Goal: Information Seeking & Learning: Check status

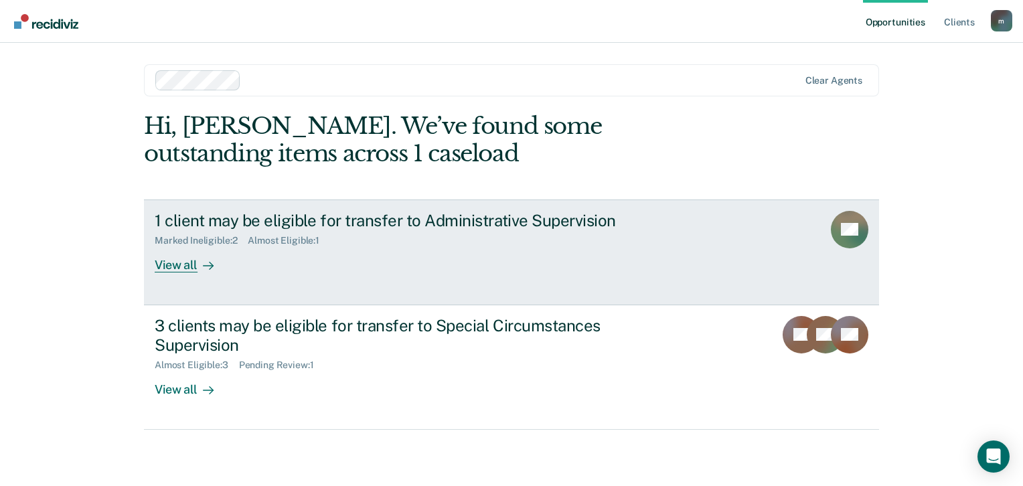
click at [180, 266] on div "View all" at bounding box center [192, 259] width 75 height 26
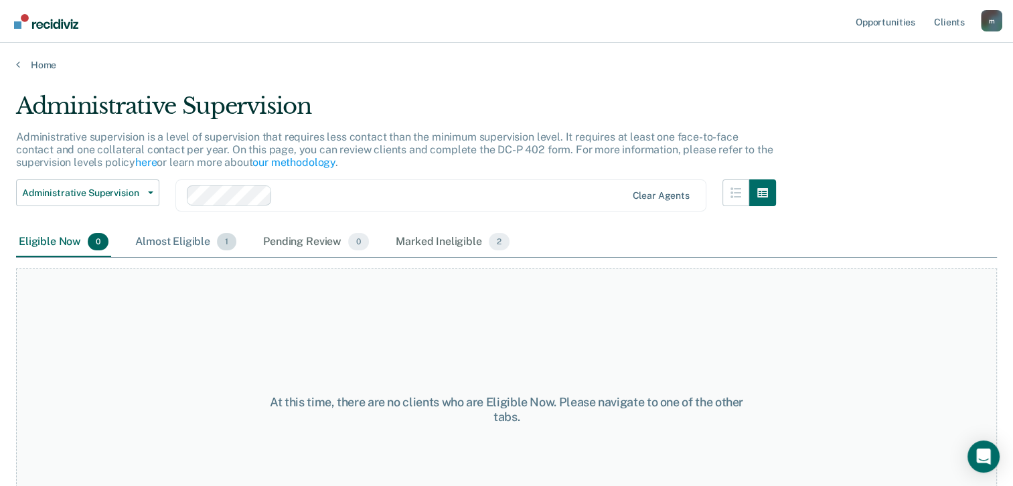
click at [179, 245] on div "Almost Eligible 1" at bounding box center [186, 242] width 106 height 29
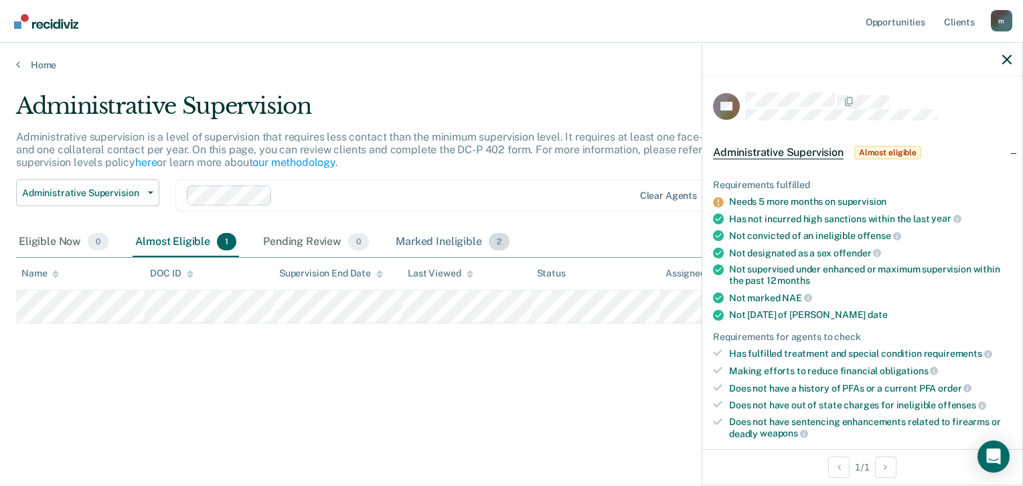
click at [410, 247] on div "Marked Ineligible 2" at bounding box center [452, 242] width 119 height 29
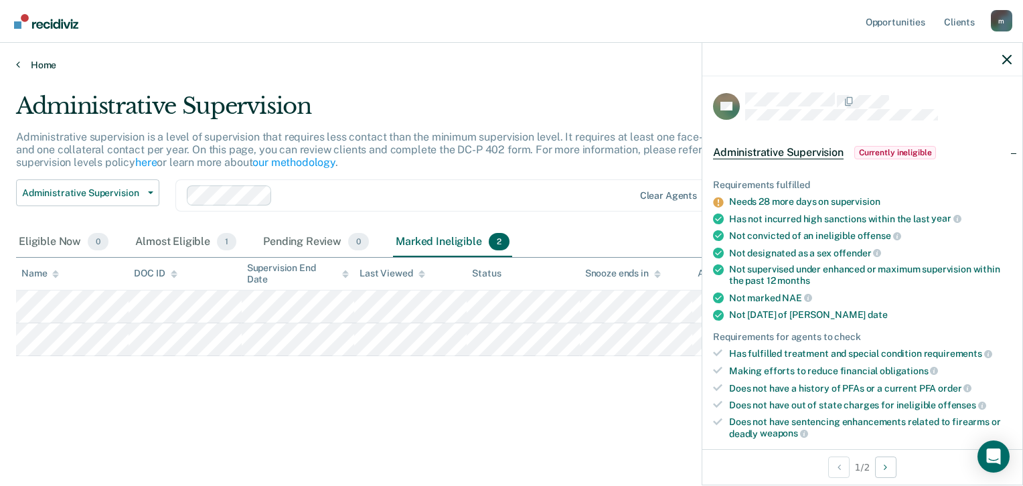
click at [32, 64] on link "Home" at bounding box center [511, 65] width 991 height 12
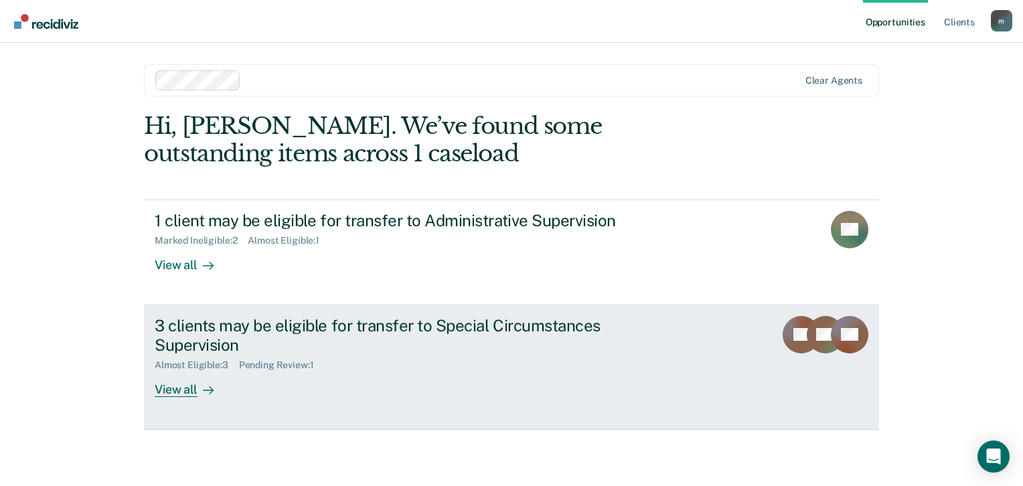
click at [210, 329] on div "3 clients may be eligible for transfer to Special Circumstances Supervision" at bounding box center [390, 335] width 470 height 39
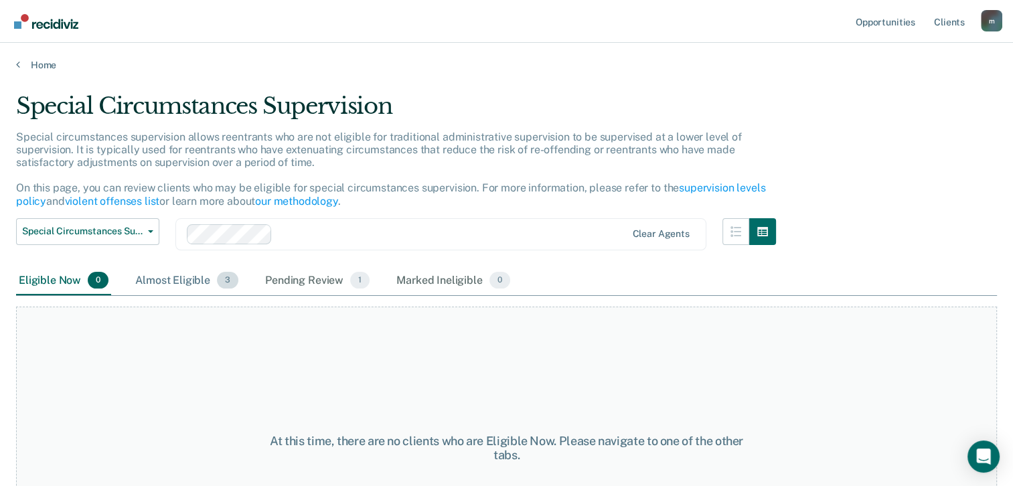
click at [174, 286] on div "Almost Eligible 3" at bounding box center [187, 280] width 108 height 29
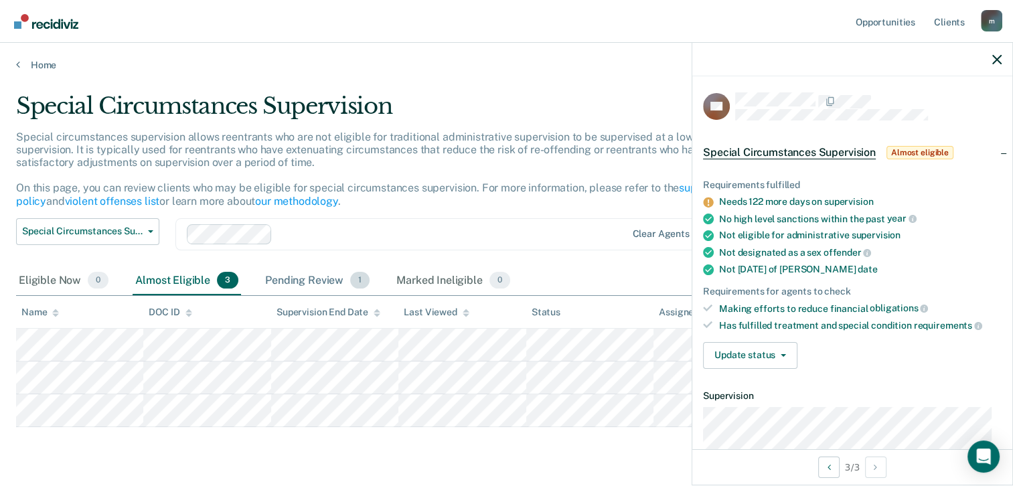
click at [311, 282] on div "Pending Review 1" at bounding box center [317, 280] width 110 height 29
